Goal: Information Seeking & Learning: Learn about a topic

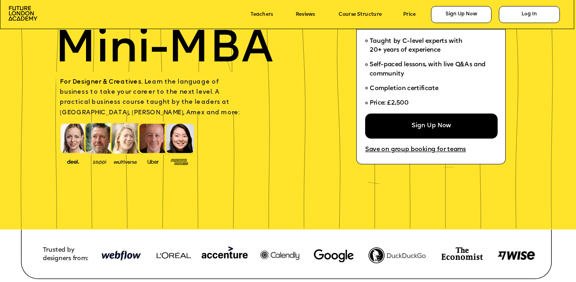
scroll to position [97, 0]
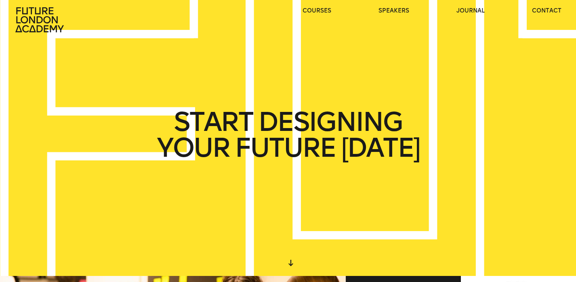
scroll to position [9, 0]
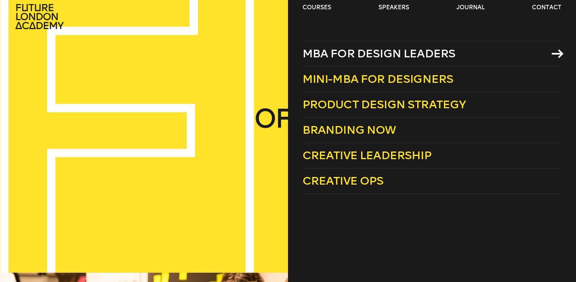
click at [341, 53] on span "MBA for Design Leaders" at bounding box center [379, 53] width 153 height 13
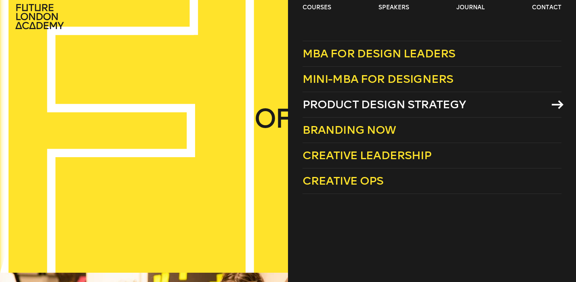
click at [337, 107] on span "Product Design Strategy" at bounding box center [385, 104] width 164 height 13
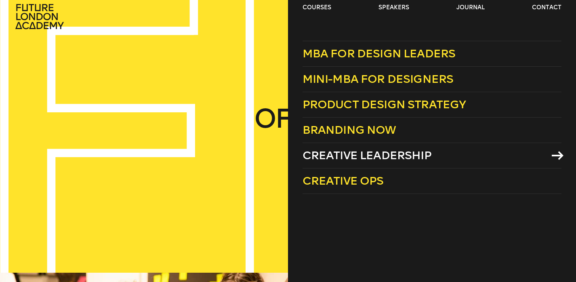
click at [350, 157] on span "Creative Leadership" at bounding box center [367, 155] width 129 height 13
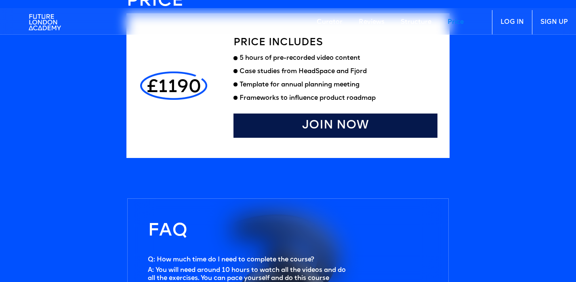
scroll to position [2136, 0]
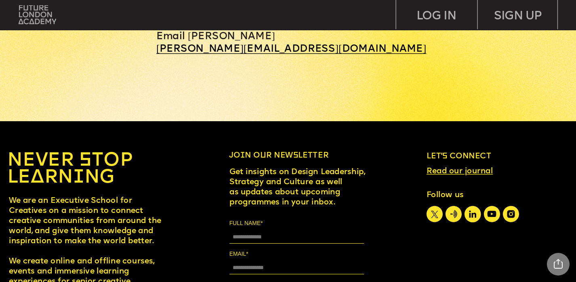
scroll to position [3642, 0]
